Goal: Task Accomplishment & Management: Complete application form

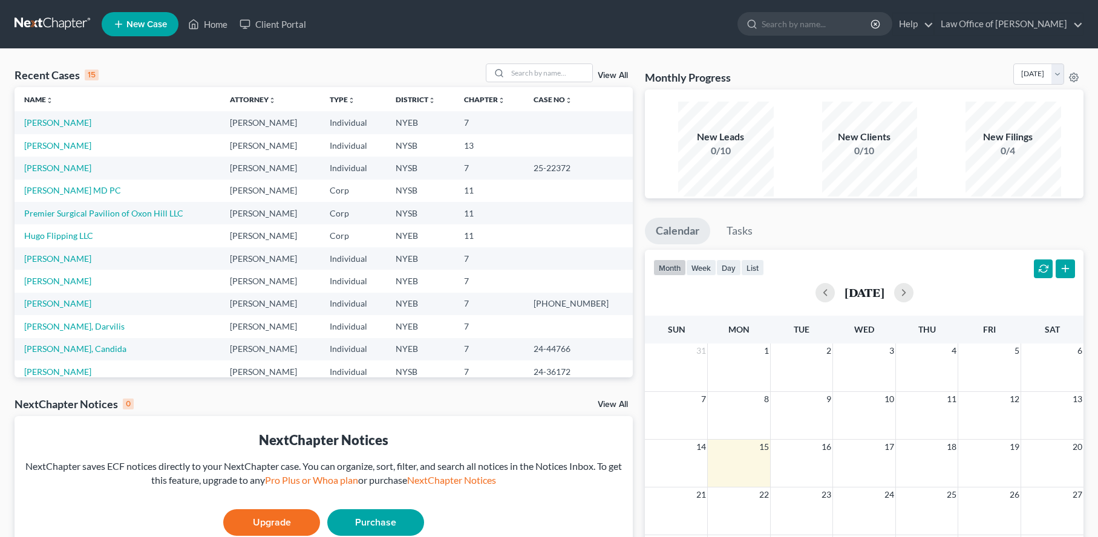
click at [153, 25] on span "New Case" at bounding box center [146, 24] width 41 height 9
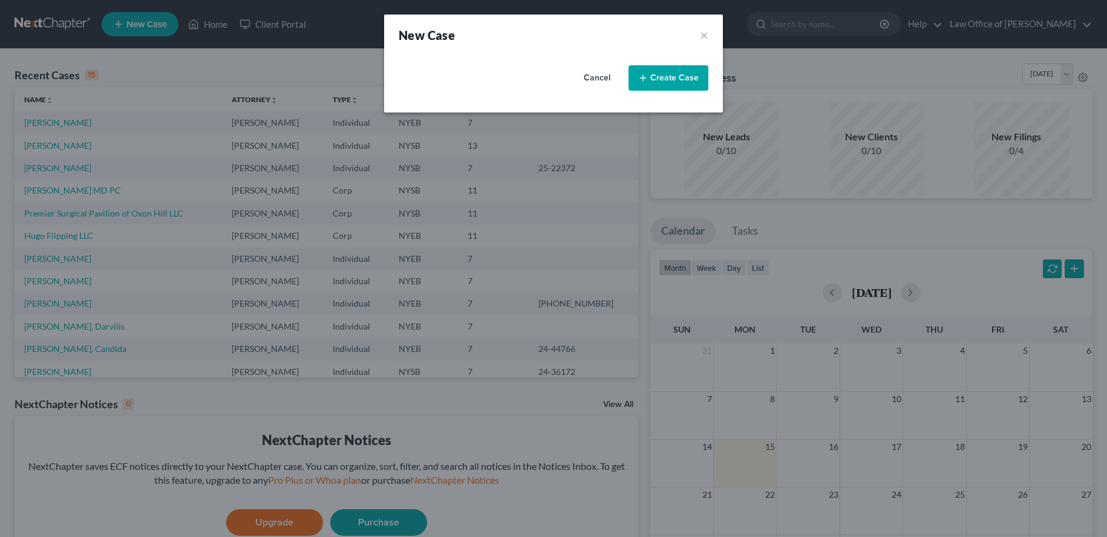
select select "53"
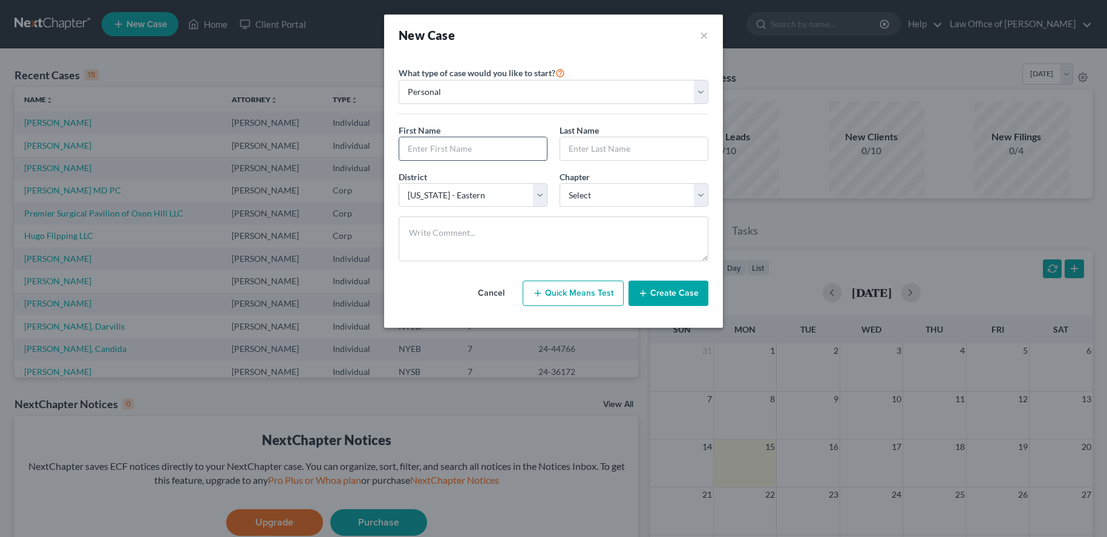
click at [507, 160] on input "text" at bounding box center [473, 148] width 148 height 23
type input "[PERSON_NAME]"
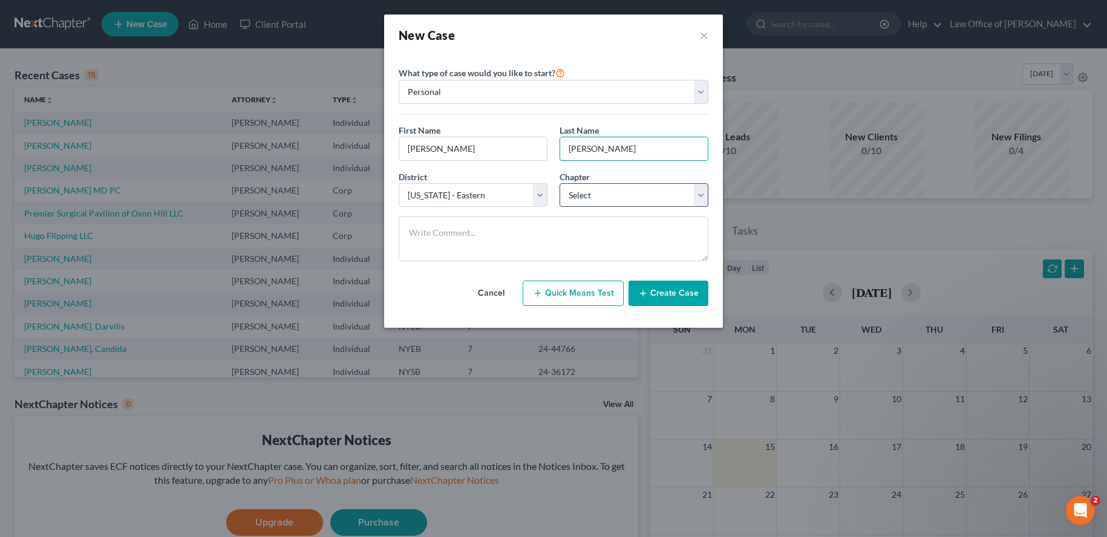
type input "[PERSON_NAME]"
click at [601, 207] on select "Select 7 11 12 13" at bounding box center [633, 195] width 149 height 24
select select "0"
click at [559, 205] on select "Select 7 11 12 13" at bounding box center [633, 195] width 149 height 24
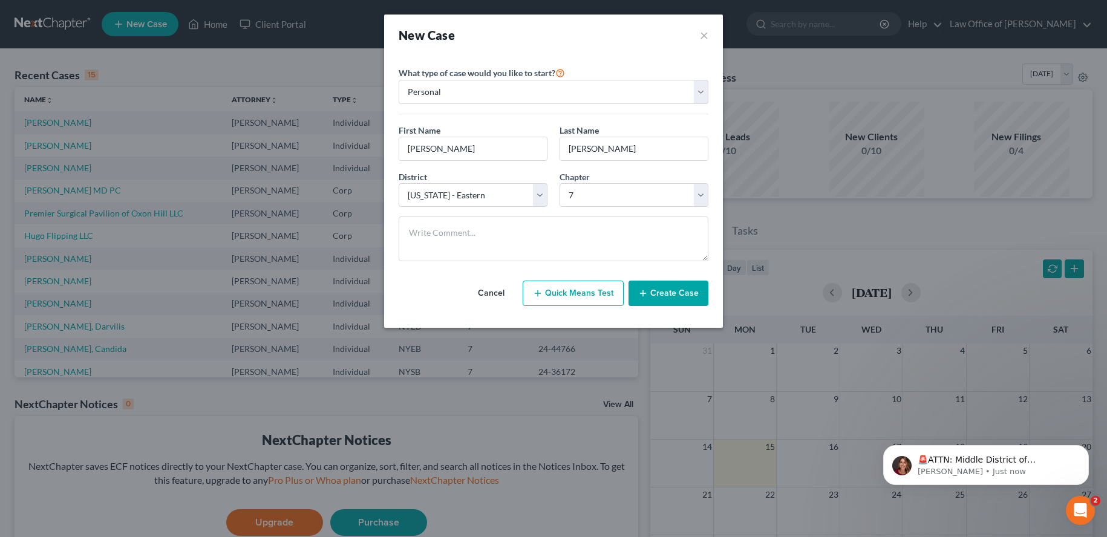
click at [688, 306] on button "Create Case" at bounding box center [668, 293] width 80 height 25
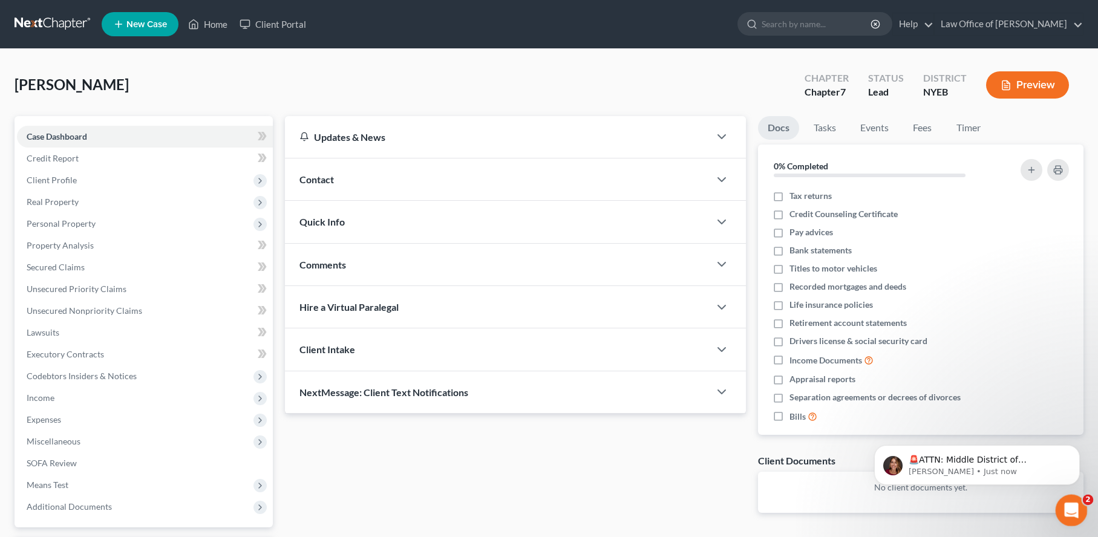
click at [1070, 507] on icon "Open Intercom Messenger" at bounding box center [1069, 509] width 20 height 20
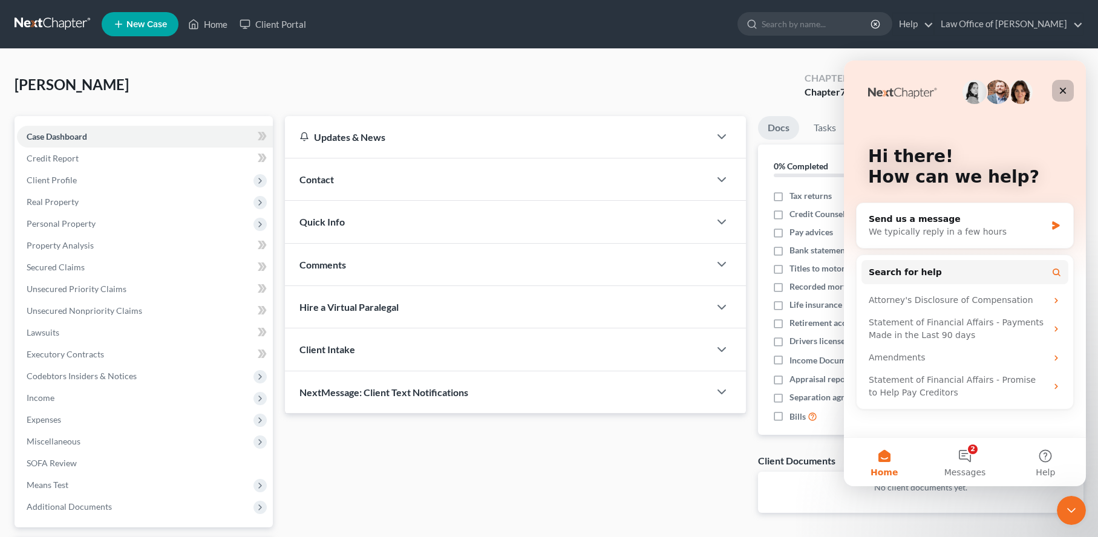
click at [1064, 89] on icon "Close" at bounding box center [1063, 91] width 10 height 10
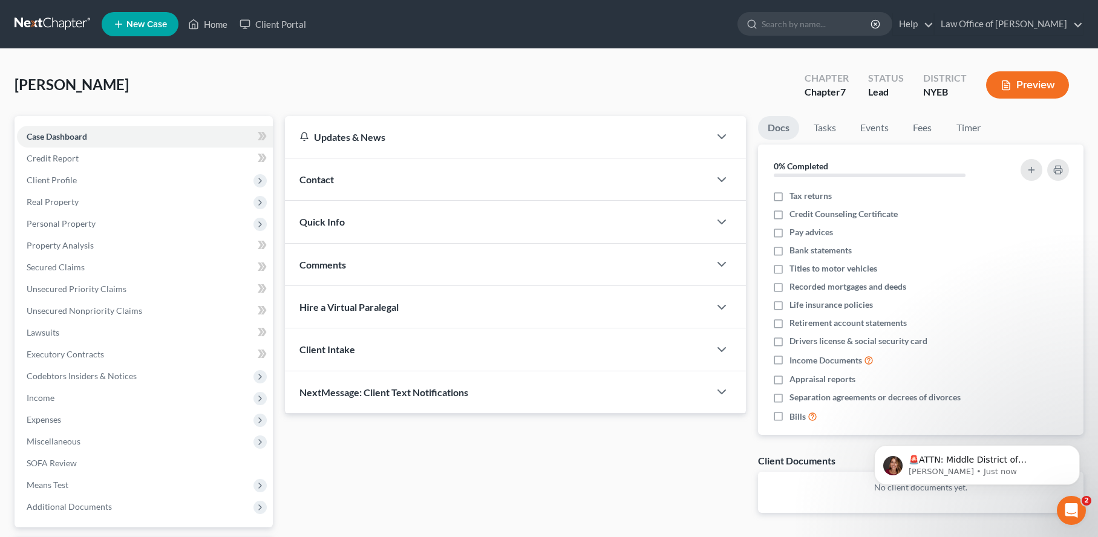
drag, startPoint x: 1944, startPoint y: 919, endPoint x: 1081, endPoint y: 500, distance: 958.8
click at [1008, 467] on p "[PERSON_NAME] • Just now" at bounding box center [986, 471] width 156 height 11
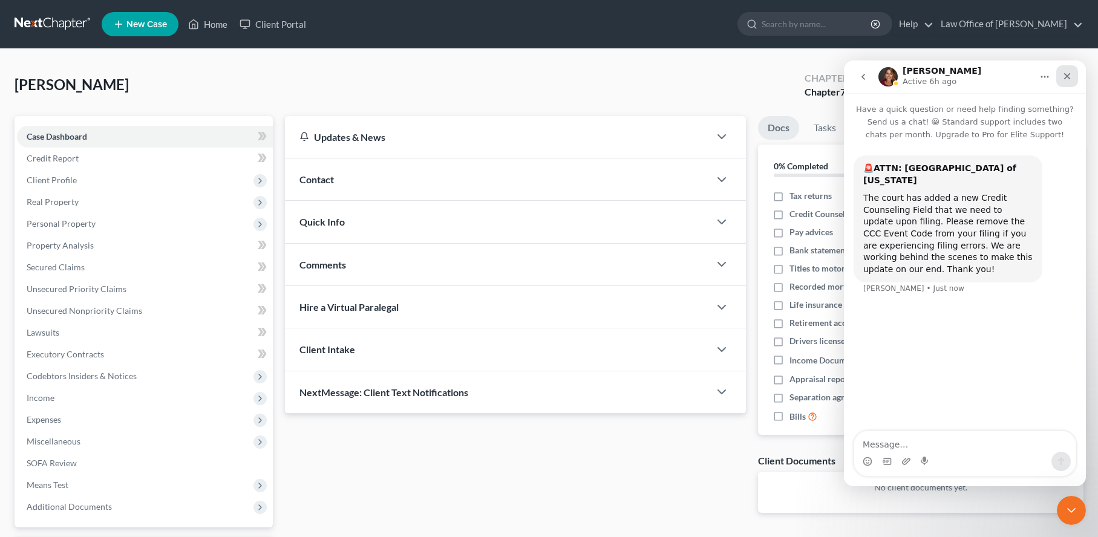
click at [1065, 73] on icon "Close" at bounding box center [1067, 76] width 10 height 10
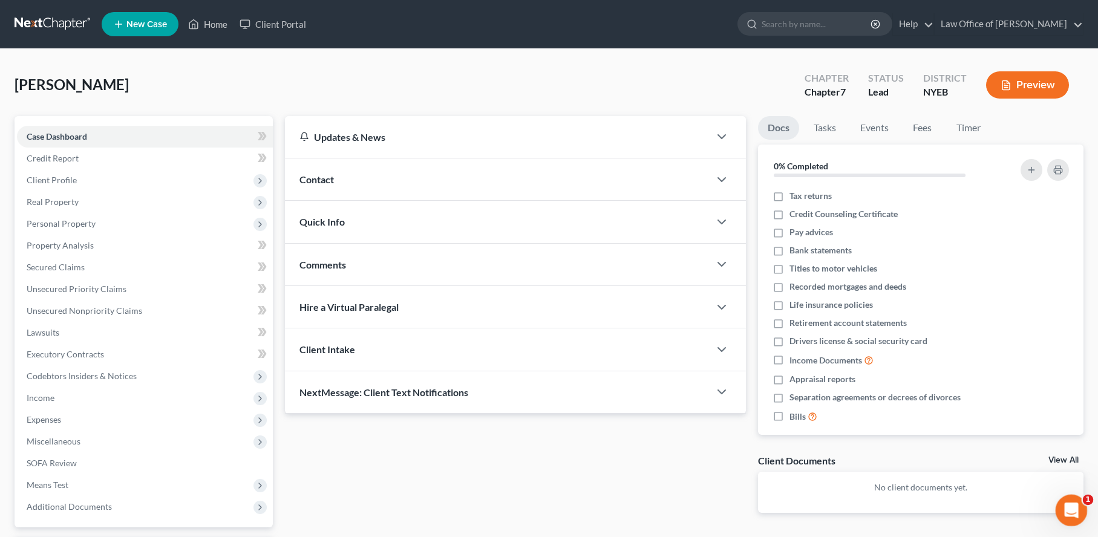
click at [1086, 500] on span "1" at bounding box center [1087, 500] width 11 height 11
click at [1088, 500] on body "Home New Case Client Portal Law Office of [PERSON_NAME] Vassallo [EMAIL_ADDRESS…" at bounding box center [549, 321] width 1098 height 643
click at [1080, 506] on div "Open Intercom Messenger" at bounding box center [1069, 509] width 40 height 40
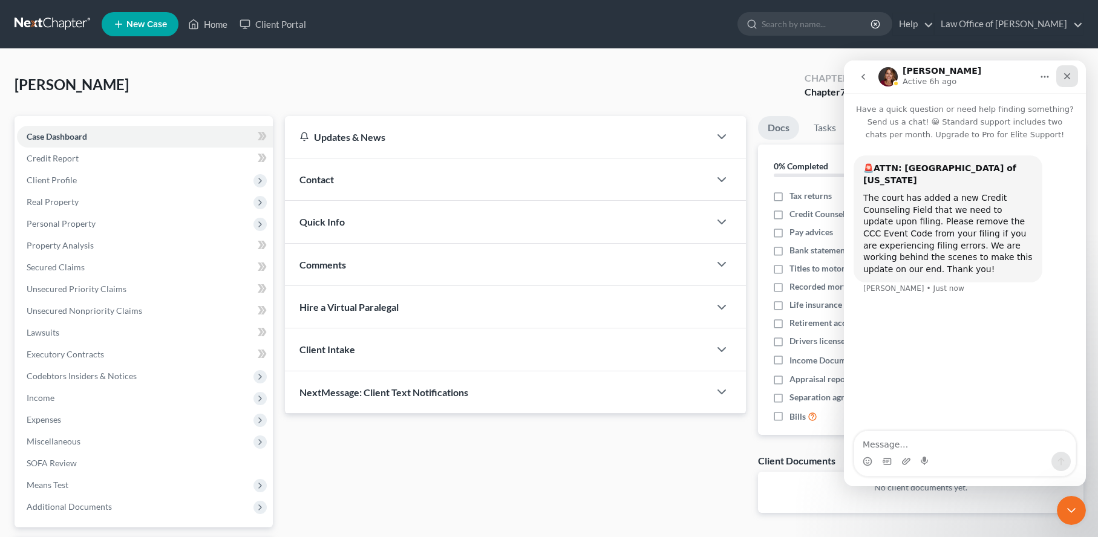
click at [1066, 73] on icon "Close" at bounding box center [1067, 76] width 10 height 10
